Goal: Navigation & Orientation: Find specific page/section

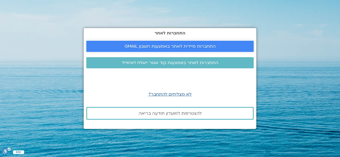
click at [172, 45] on span "התחברות מיידית לאתר באמצעות חשבון GMAIL" at bounding box center [169, 46] width 91 height 5
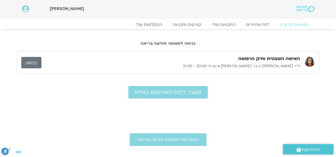
click at [34, 67] on link "כניסה" at bounding box center [31, 62] width 20 height 11
